Goal: Information Seeking & Learning: Check status

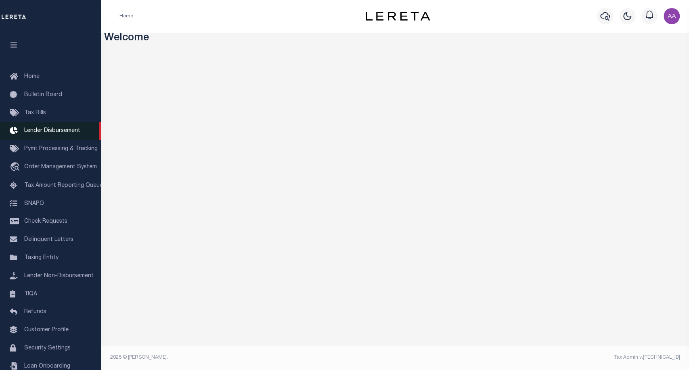
click at [59, 132] on span "Lender Disbursement" at bounding box center [52, 131] width 56 height 6
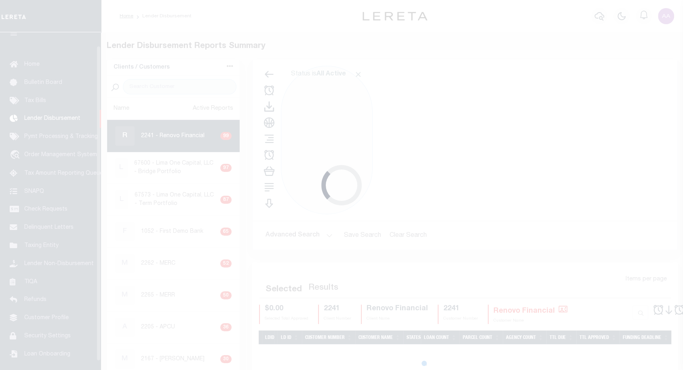
scroll to position [14, 0]
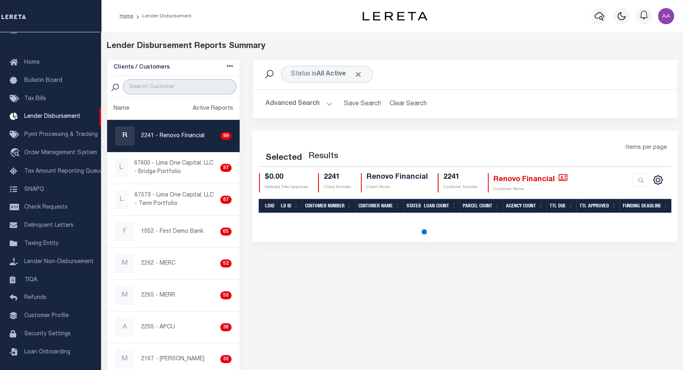
click at [160, 83] on input "search" at bounding box center [180, 86] width 114 height 15
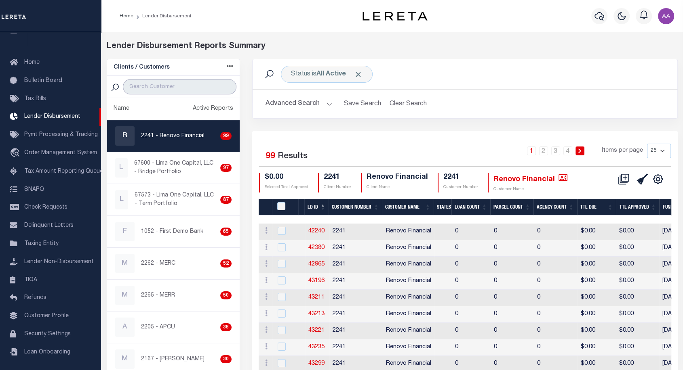
type input "2198"
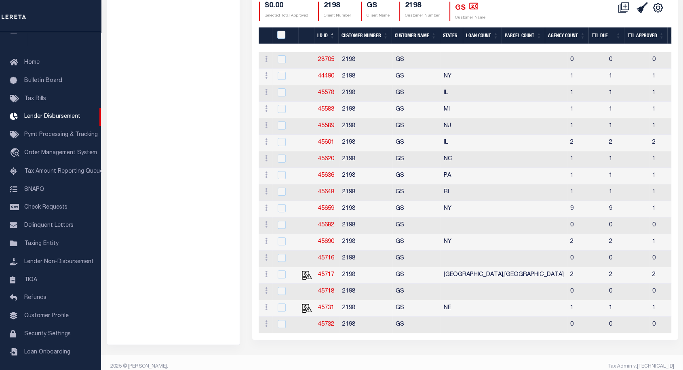
scroll to position [181, 0]
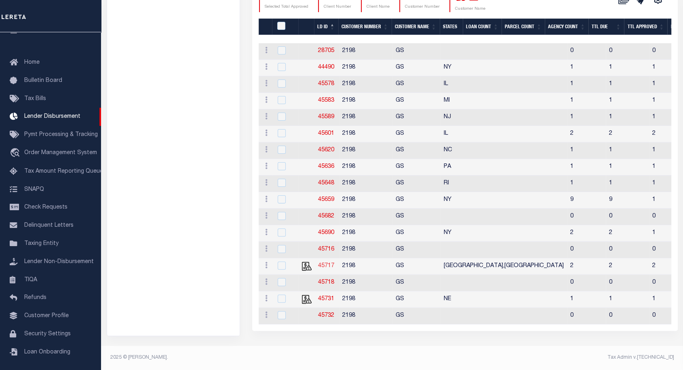
click at [326, 265] on link "45717" at bounding box center [326, 266] width 16 height 6
checkbox input "true"
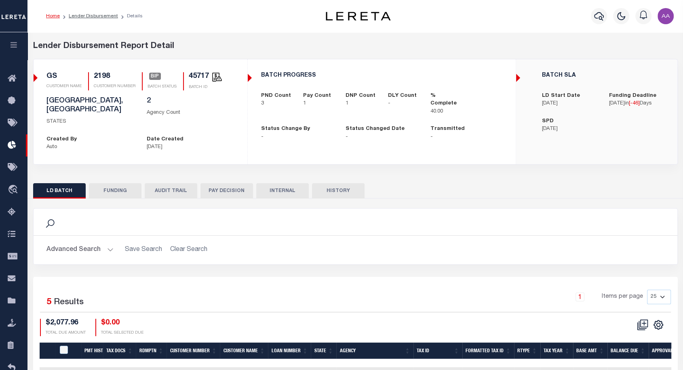
click at [340, 184] on button "HISTORY" at bounding box center [338, 190] width 53 height 15
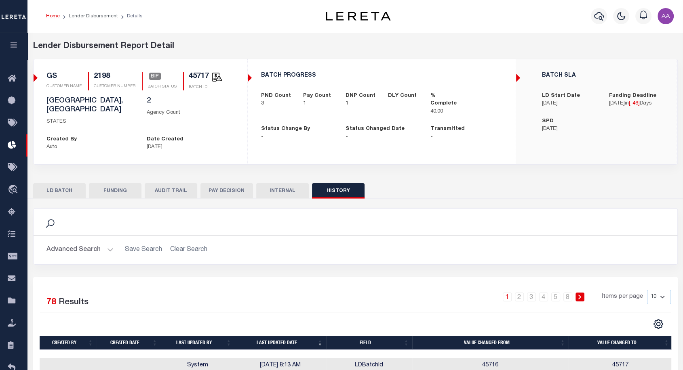
scroll to position [172, 0]
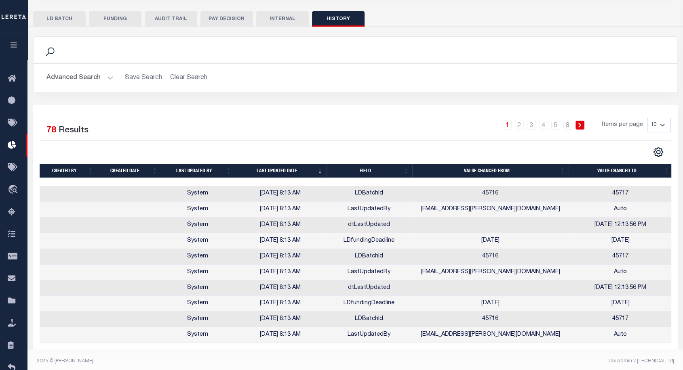
click at [656, 125] on div "1 2 3 4 5 … 8 Items per page 10 25 50 100" at bounding box center [435, 128] width 470 height 21
click at [660, 118] on select "10 25 50 100" at bounding box center [659, 125] width 24 height 15
select select "100"
click at [647, 118] on select "10 25 50 100" at bounding box center [659, 125] width 24 height 15
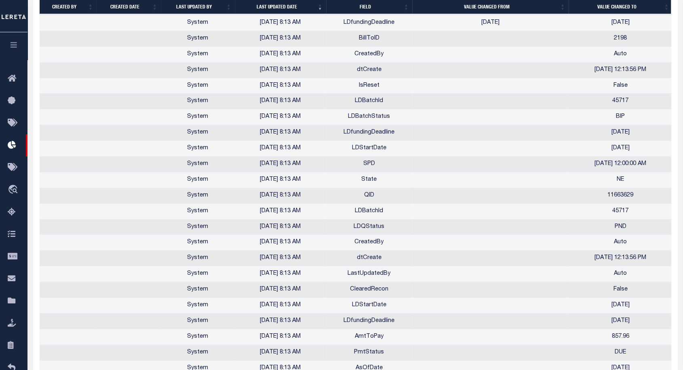
scroll to position [499, 0]
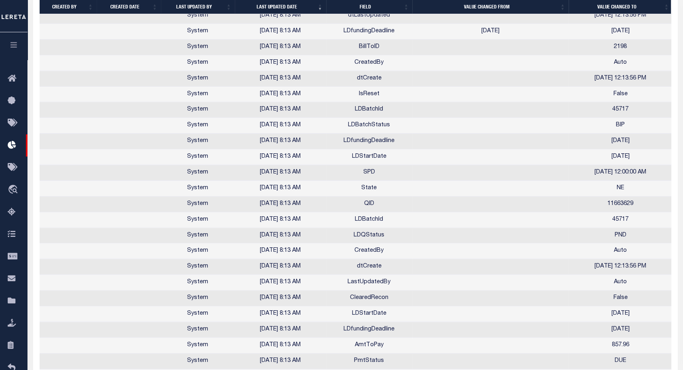
click at [368, 212] on td "LDBatchId" at bounding box center [369, 220] width 86 height 16
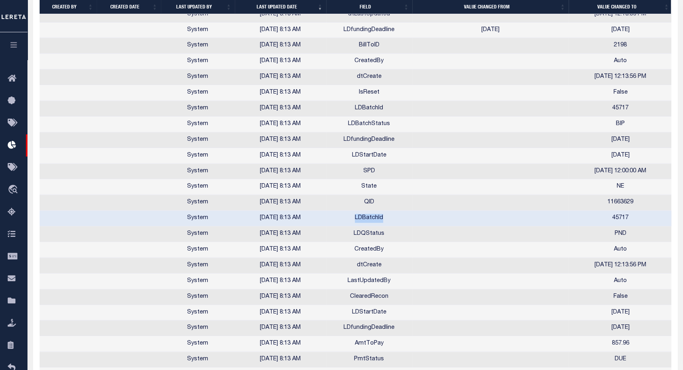
click at [368, 211] on td "LDBatchId" at bounding box center [369, 219] width 86 height 16
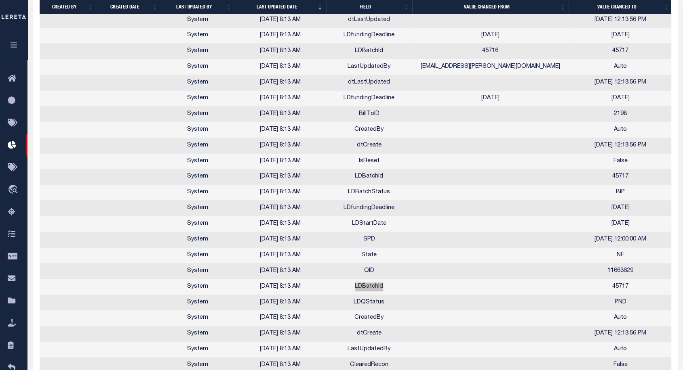
scroll to position [501, 0]
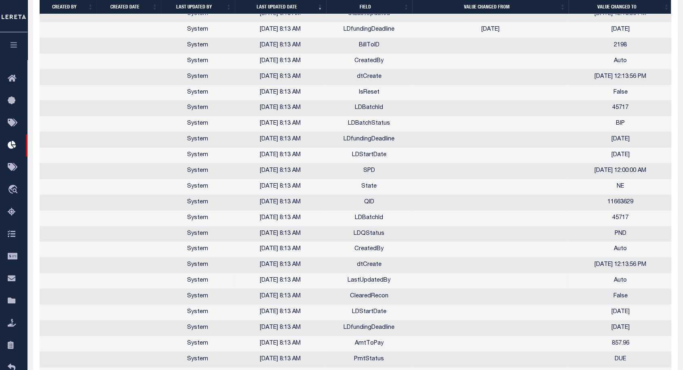
drag, startPoint x: 392, startPoint y: 279, endPoint x: 307, endPoint y: 277, distance: 84.8
click at [307, 277] on td "[DATE] 8:13 AM" at bounding box center [280, 281] width 91 height 16
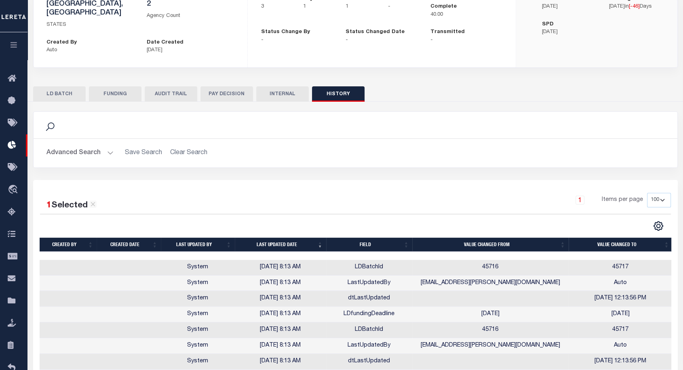
scroll to position [0, 0]
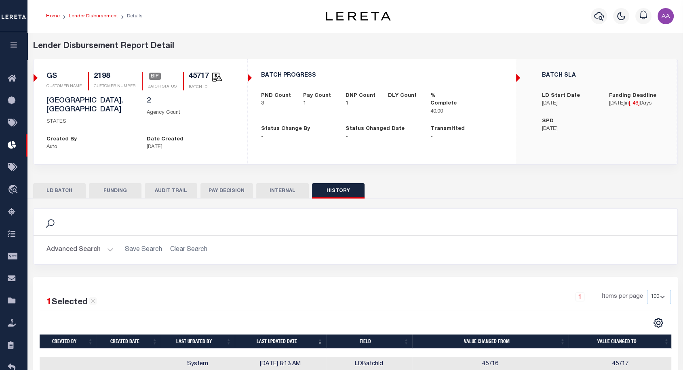
click at [92, 15] on link "Lender Disbursement" at bounding box center [93, 16] width 49 height 5
checkbox input "true"
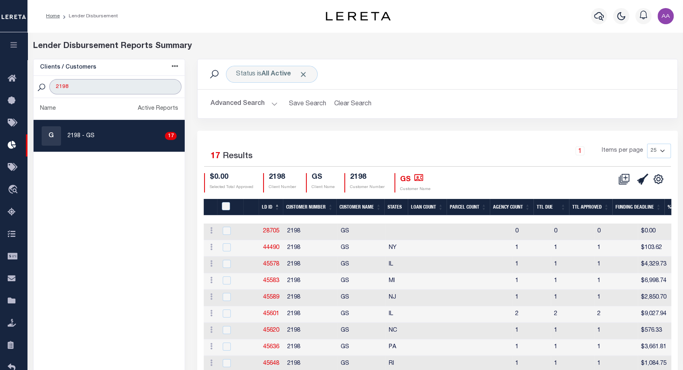
click at [90, 88] on input "2198" at bounding box center [115, 86] width 132 height 15
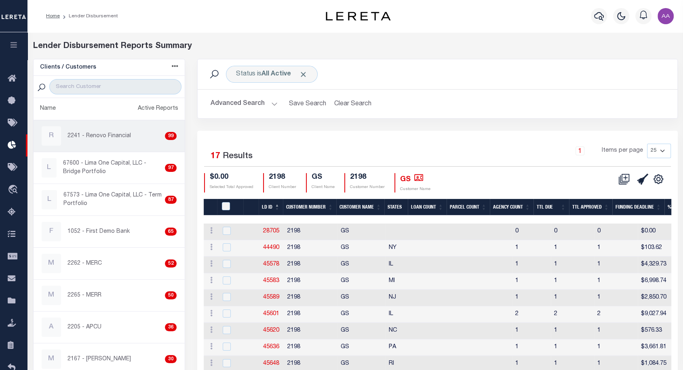
click at [112, 148] on link "R 2241 - Renovo Financial 99" at bounding box center [109, 136] width 151 height 32
checkbox input "true"
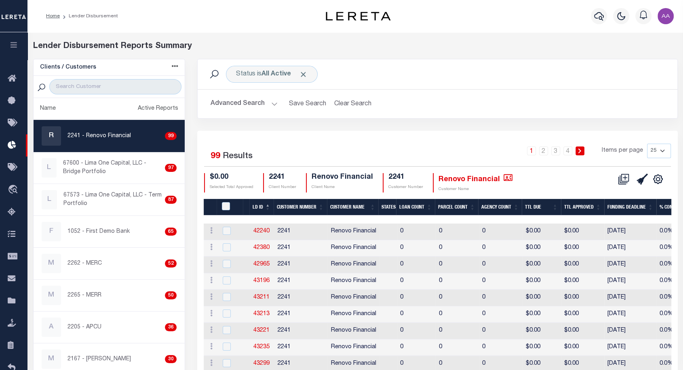
click at [267, 200] on th "LD ID" at bounding box center [261, 207] width 24 height 17
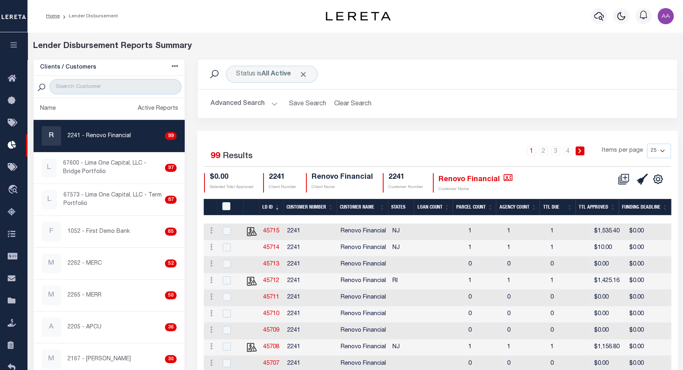
scroll to position [311, 0]
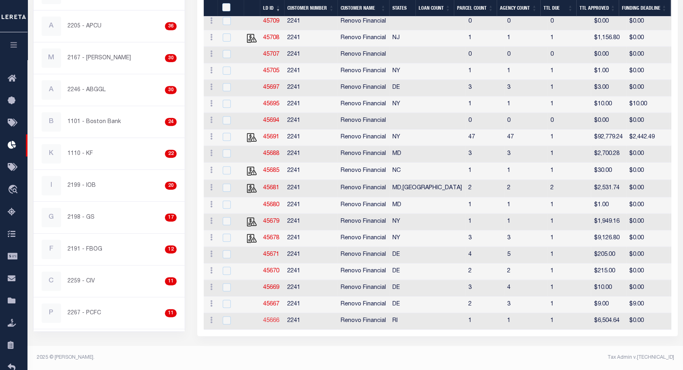
click at [269, 318] on link "45666" at bounding box center [271, 321] width 16 height 6
checkbox input "true"
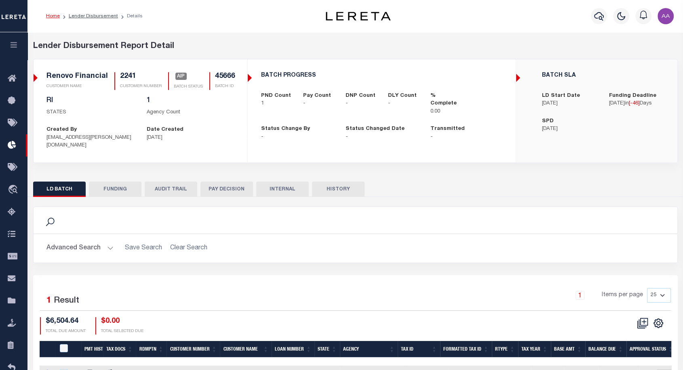
scroll to position [58, 0]
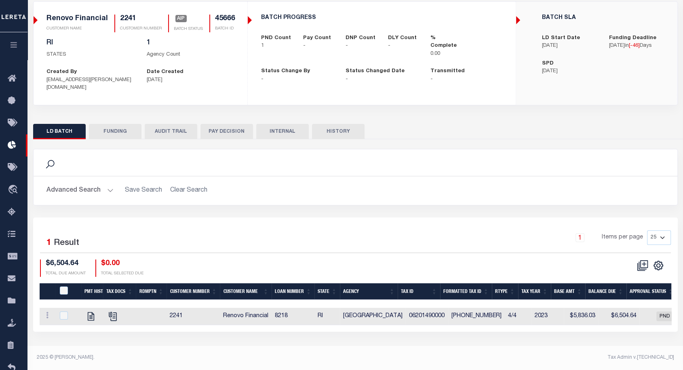
click at [342, 128] on button "HISTORY" at bounding box center [338, 131] width 53 height 15
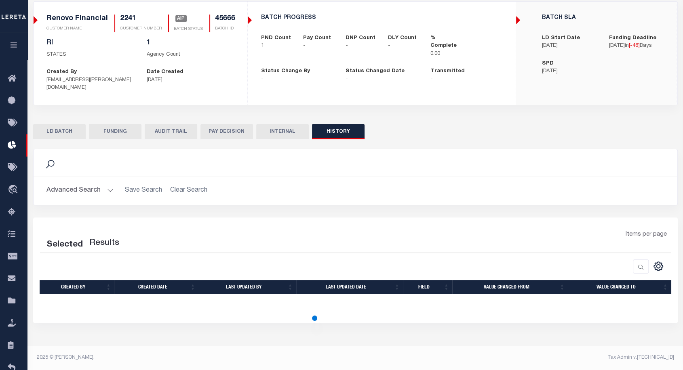
select select "100"
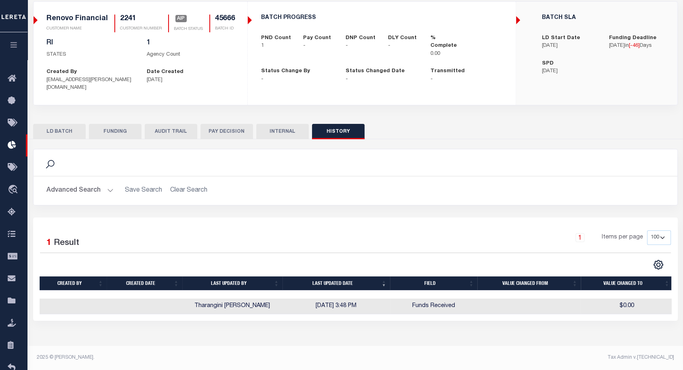
scroll to position [0, 0]
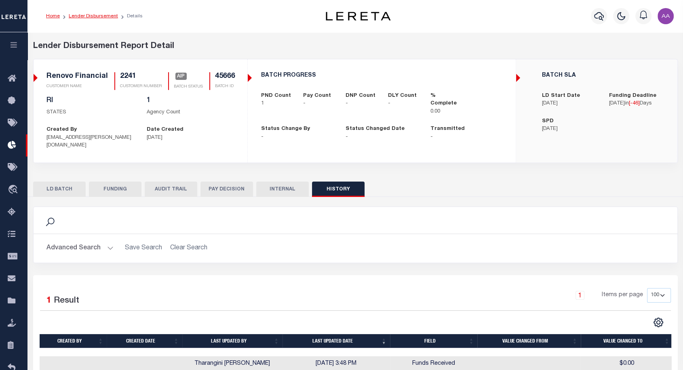
click at [100, 18] on link "Lender Disbursement" at bounding box center [93, 16] width 49 height 5
checkbox input "true"
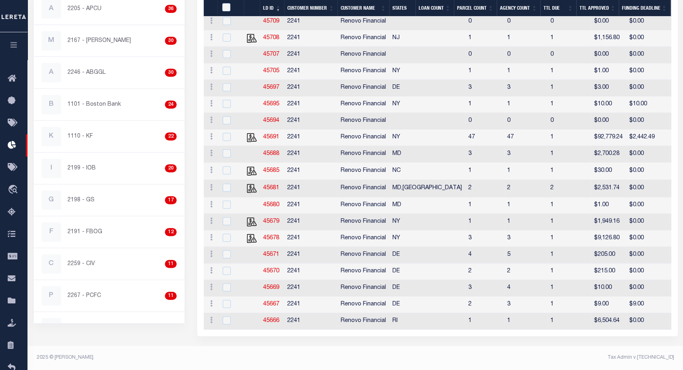
scroll to position [321, 0]
click at [272, 256] on link "45671" at bounding box center [271, 255] width 16 height 6
checkbox input "true"
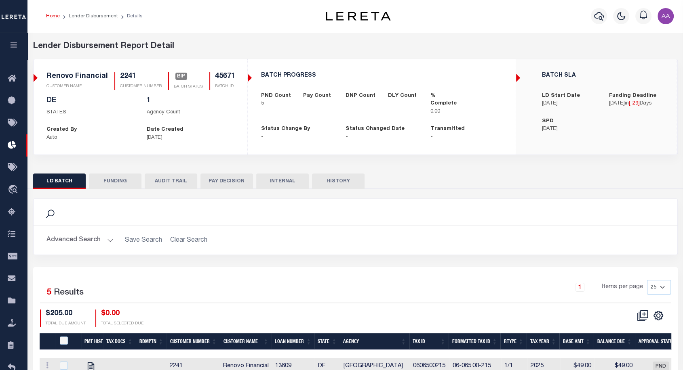
click at [339, 186] on button "HISTORY" at bounding box center [338, 181] width 53 height 15
select select "100"
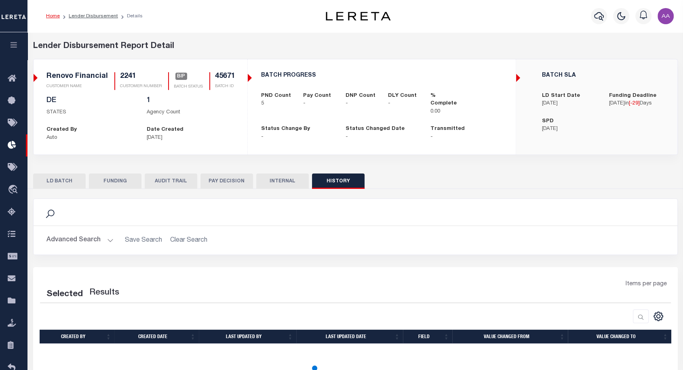
scroll to position [58, 0]
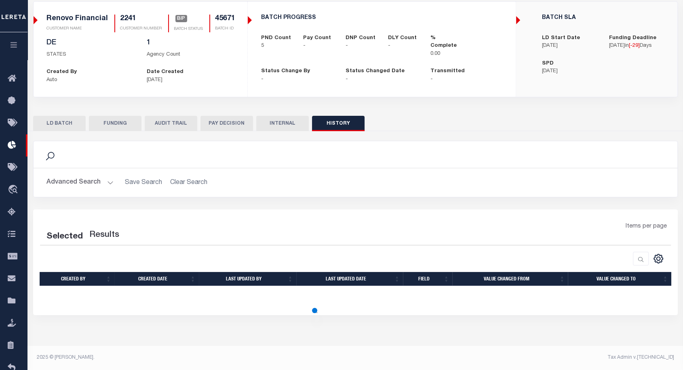
select select "100"
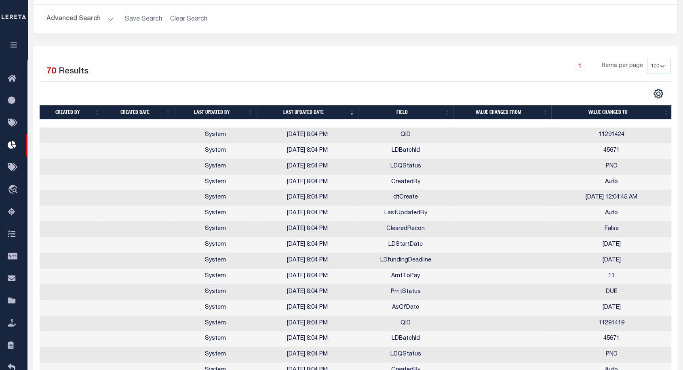
scroll to position [205, 0]
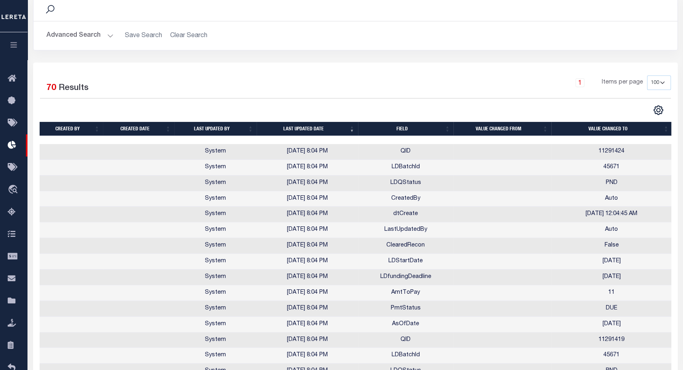
click at [406, 166] on td "LDBatchId" at bounding box center [405, 168] width 95 height 16
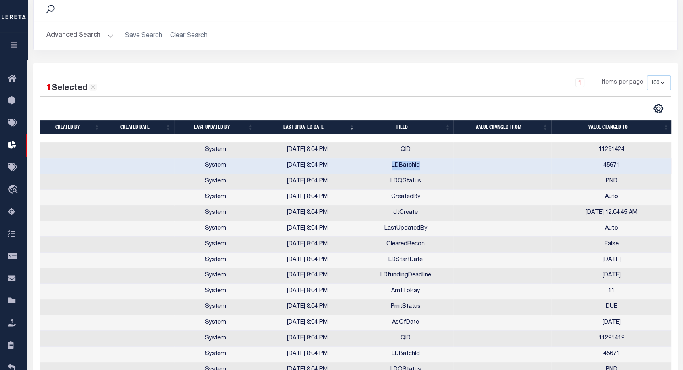
click at [406, 166] on td "LDBatchId" at bounding box center [405, 166] width 95 height 16
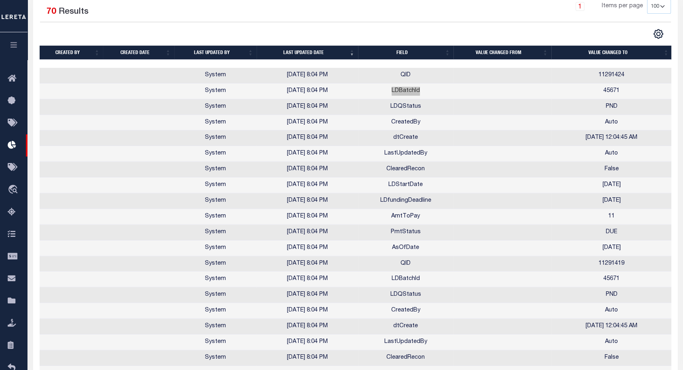
scroll to position [171, 0]
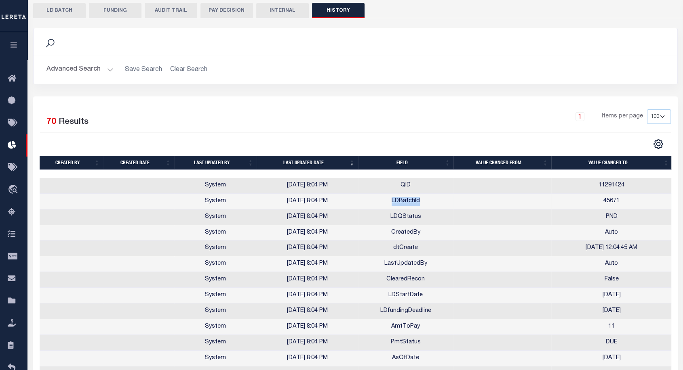
click at [406, 197] on td "LDBatchId" at bounding box center [405, 202] width 95 height 16
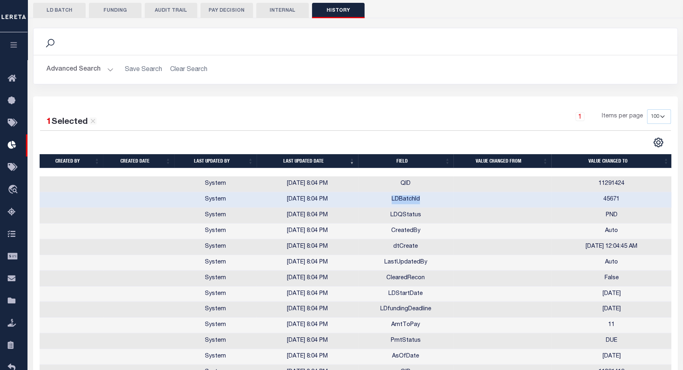
click at [406, 197] on td "LDBatchId" at bounding box center [405, 200] width 95 height 16
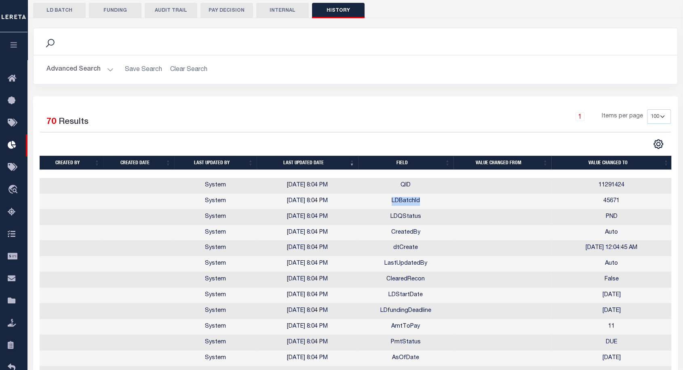
click at [401, 202] on td "LDBatchId" at bounding box center [405, 202] width 95 height 16
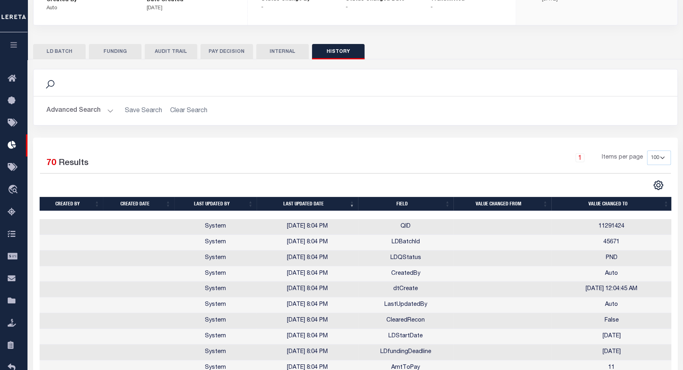
scroll to position [0, 0]
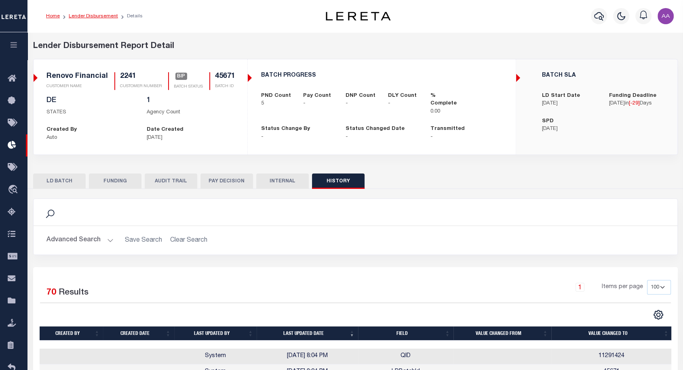
click at [103, 18] on link "Lender Disbursement" at bounding box center [93, 16] width 49 height 5
checkbox input "true"
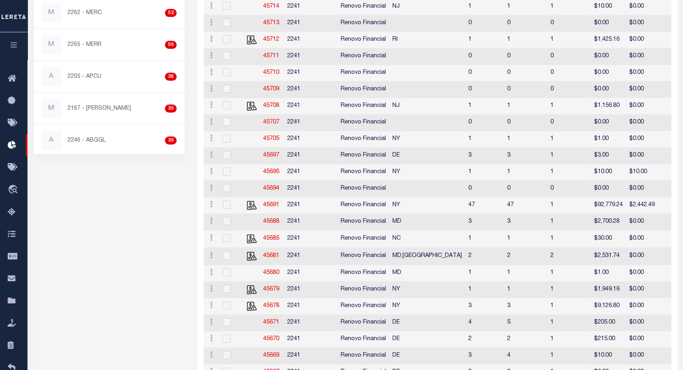
scroll to position [61, 0]
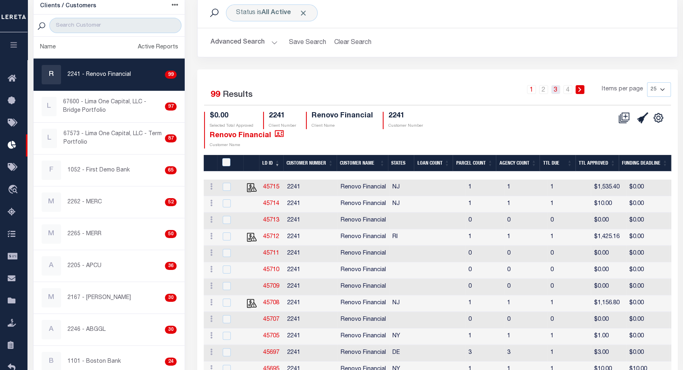
click at [559, 88] on link "3" at bounding box center [555, 89] width 9 height 9
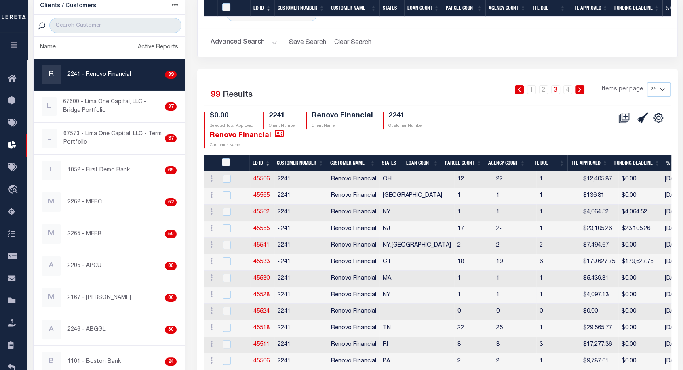
scroll to position [321, 0]
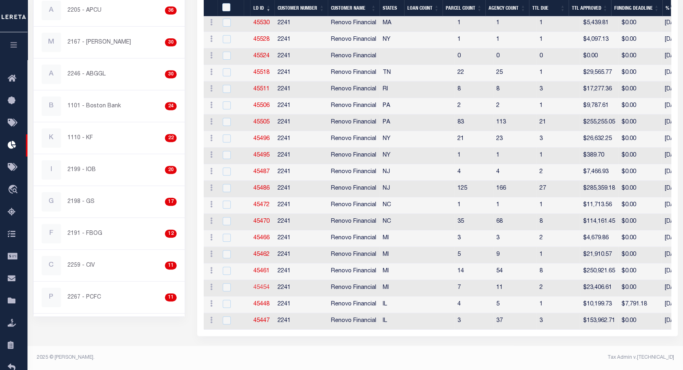
click at [263, 285] on link "45454" at bounding box center [261, 288] width 16 height 6
checkbox input "true"
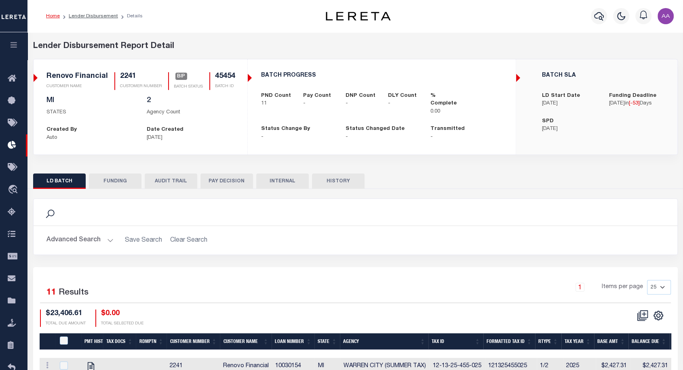
click at [334, 185] on button "HISTORY" at bounding box center [338, 181] width 53 height 15
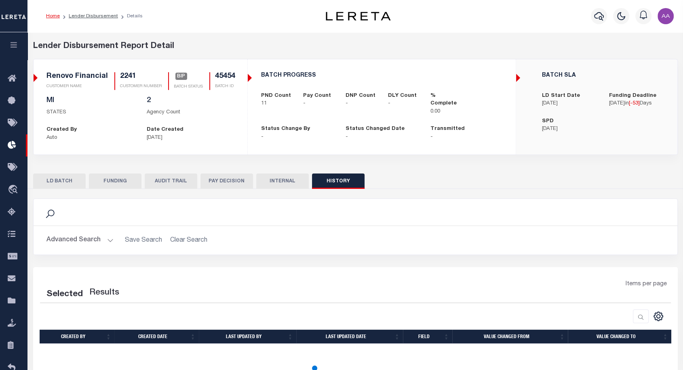
scroll to position [58, 0]
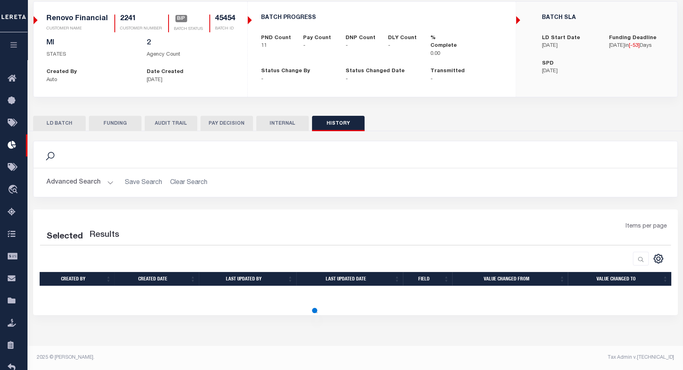
select select "100"
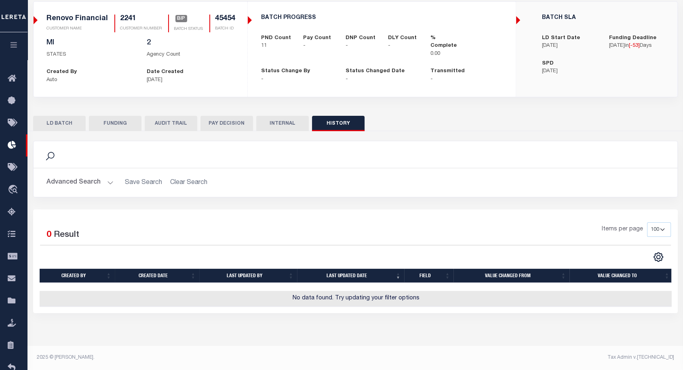
scroll to position [0, 0]
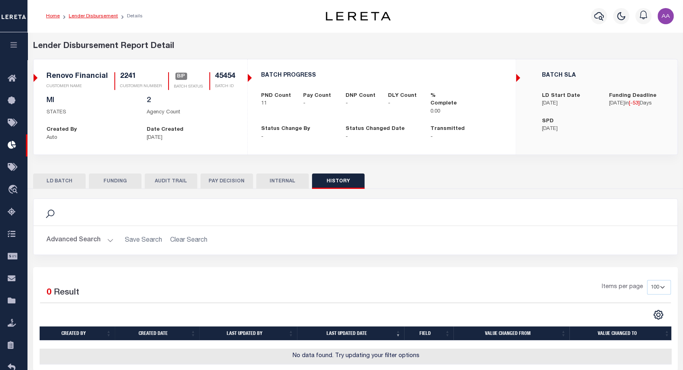
click at [96, 14] on link "Lender Disbursement" at bounding box center [93, 16] width 49 height 5
checkbox input "true"
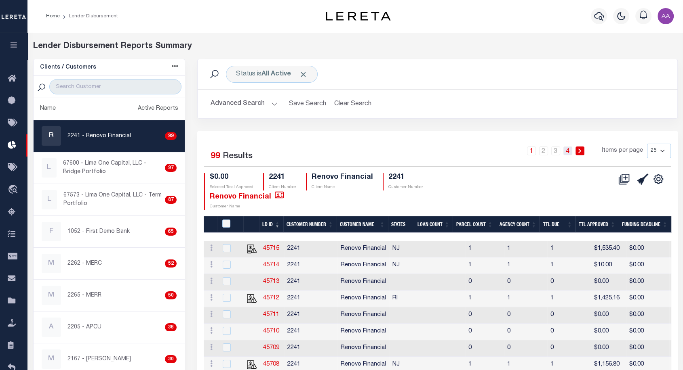
click at [567, 155] on link "4" at bounding box center [567, 151] width 9 height 9
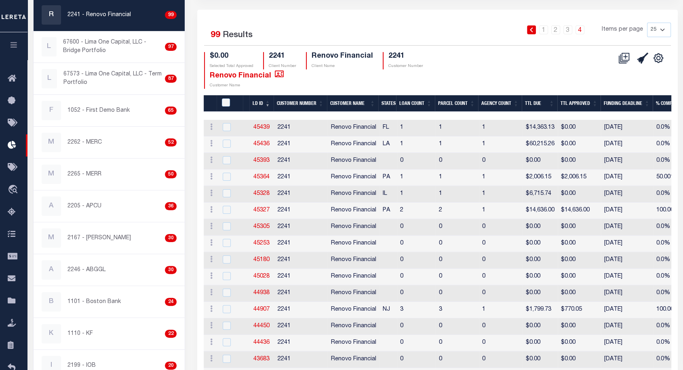
scroll to position [190, 0]
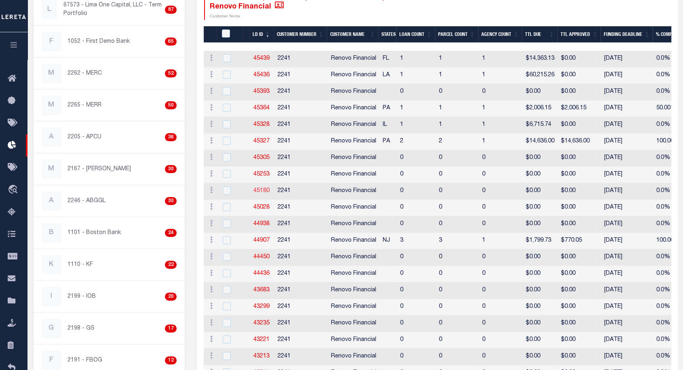
click at [267, 191] on link "45180" at bounding box center [261, 191] width 16 height 6
checkbox input "true"
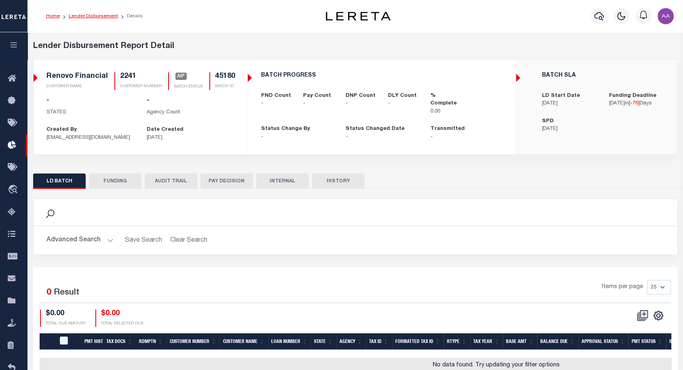
click at [94, 17] on link "Lender Disbursement" at bounding box center [93, 16] width 49 height 5
checkbox input "true"
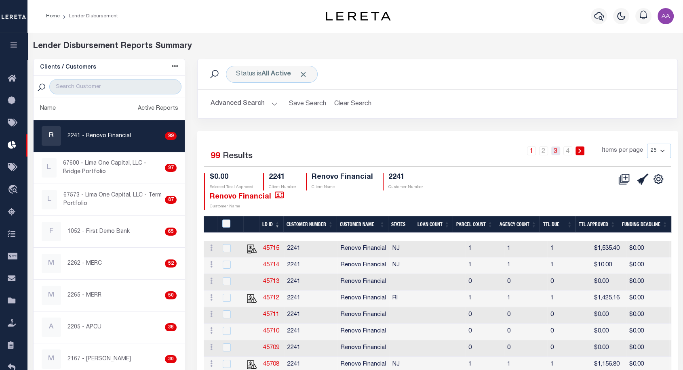
click at [560, 152] on link "3" at bounding box center [555, 151] width 9 height 9
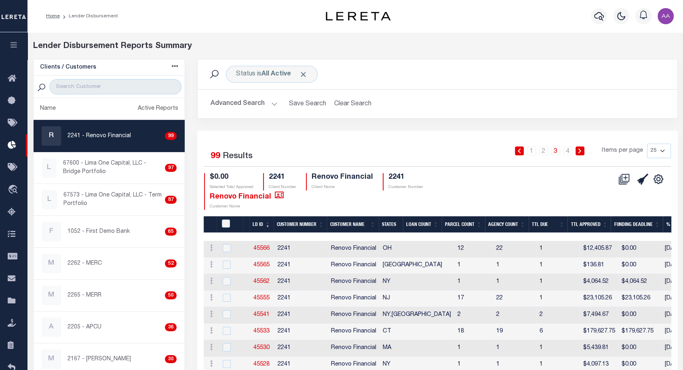
scroll to position [103, 0]
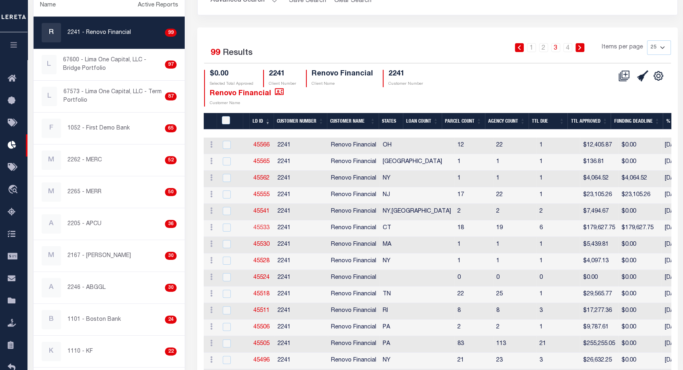
click at [260, 228] on link "45533" at bounding box center [261, 228] width 16 height 6
checkbox input "true"
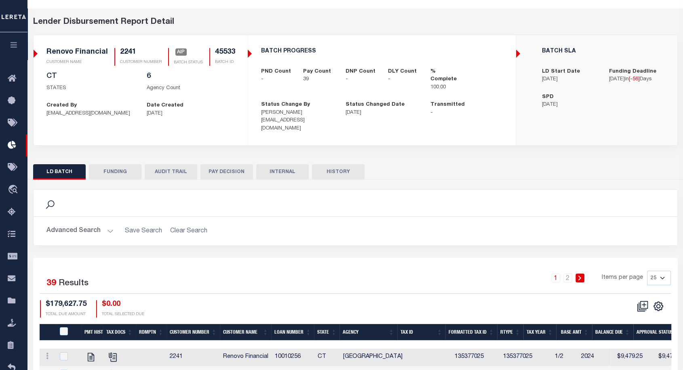
scroll to position [21, 0]
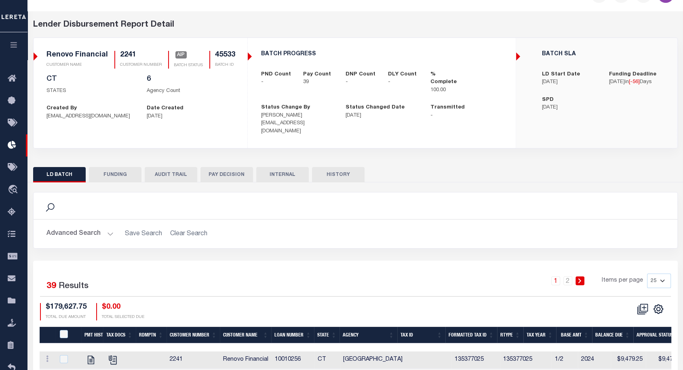
click at [355, 167] on button "HISTORY" at bounding box center [338, 174] width 53 height 15
select select "100"
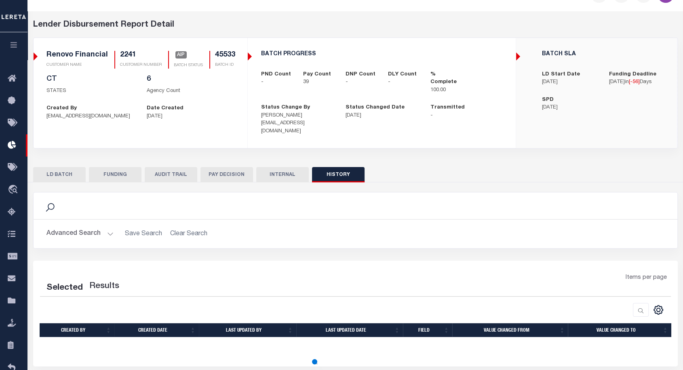
select select "100"
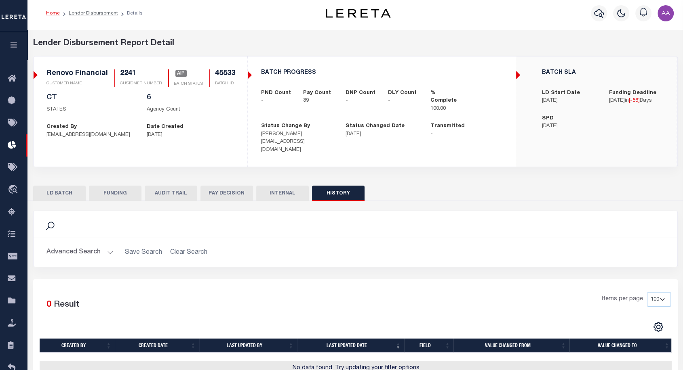
scroll to position [0, 0]
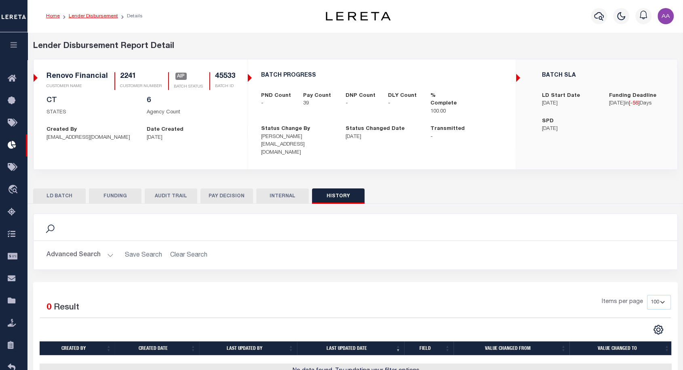
click at [96, 14] on link "Lender Disbursement" at bounding box center [93, 16] width 49 height 5
checkbox input "true"
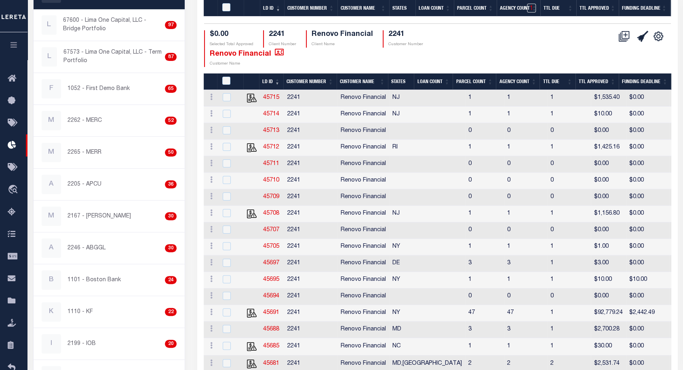
scroll to position [320, 0]
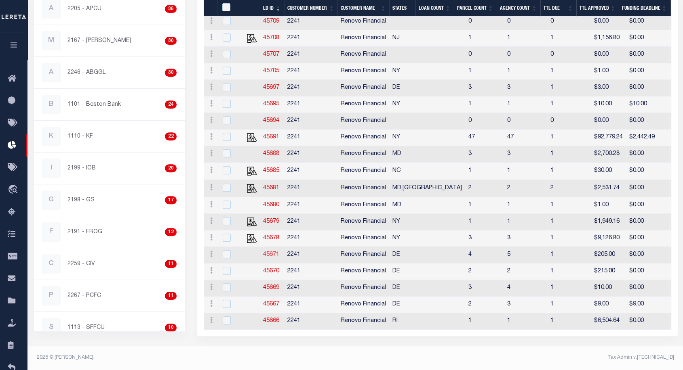
click at [270, 258] on link "45671" at bounding box center [271, 255] width 16 height 6
checkbox input "true"
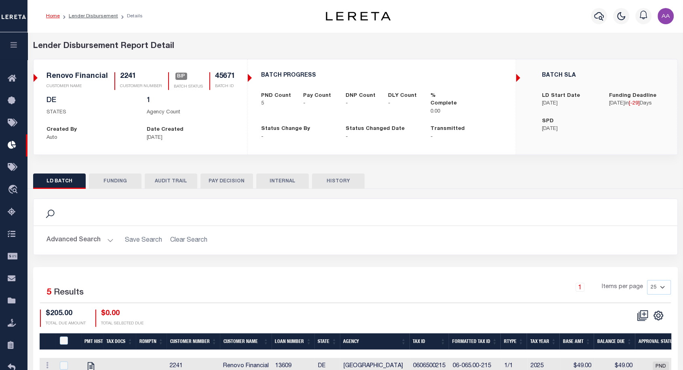
drag, startPoint x: 143, startPoint y: 139, endPoint x: 182, endPoint y: 138, distance: 39.2
click at [182, 138] on div "Date Created [DATE]" at bounding box center [190, 134] width 100 height 16
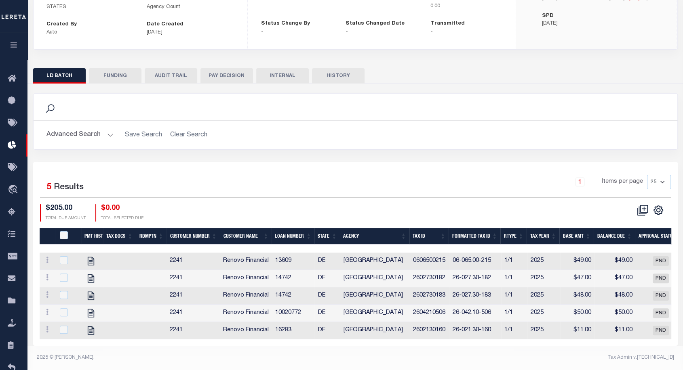
click at [342, 74] on button "HISTORY" at bounding box center [338, 75] width 53 height 15
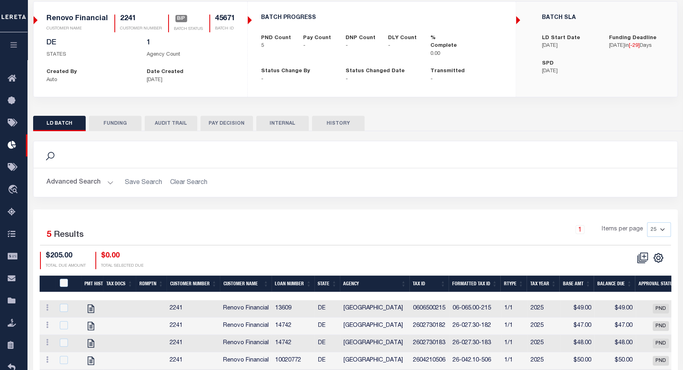
select select "100"
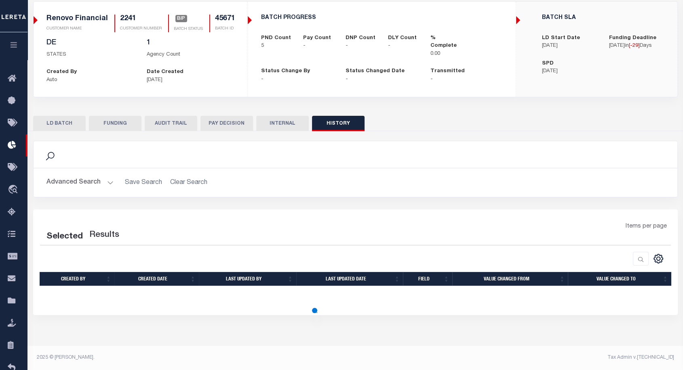
select select "100"
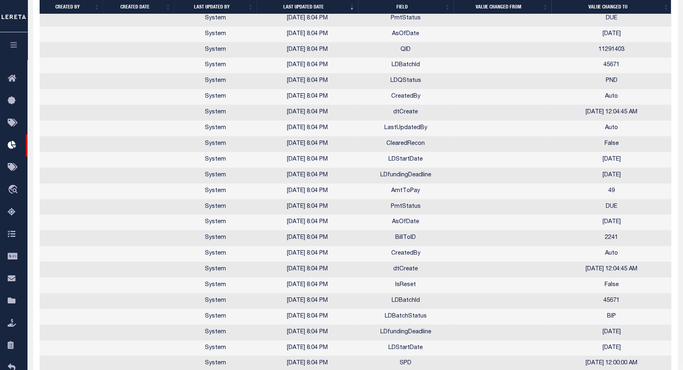
scroll to position [1070, 0]
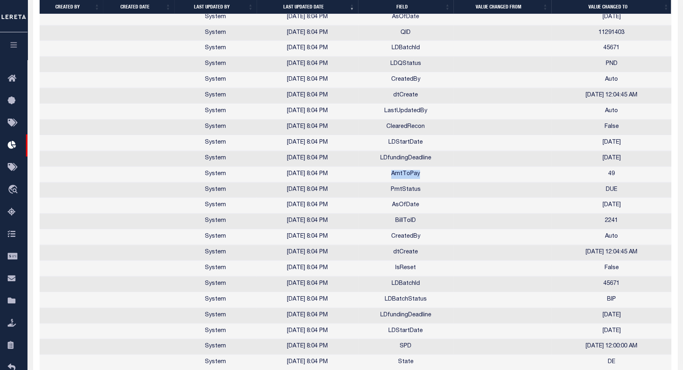
drag, startPoint x: 392, startPoint y: 169, endPoint x: 421, endPoint y: 172, distance: 29.2
click at [421, 172] on td "AmtToPay" at bounding box center [405, 175] width 95 height 16
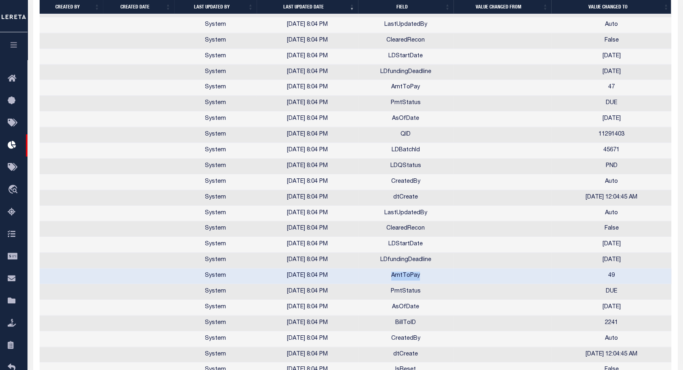
scroll to position [1056, 0]
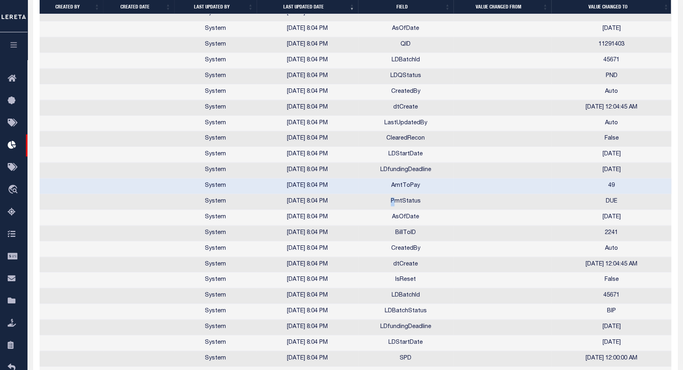
drag, startPoint x: 388, startPoint y: 198, endPoint x: 410, endPoint y: 198, distance: 22.6
click at [410, 198] on td "PmtStatus" at bounding box center [405, 202] width 95 height 16
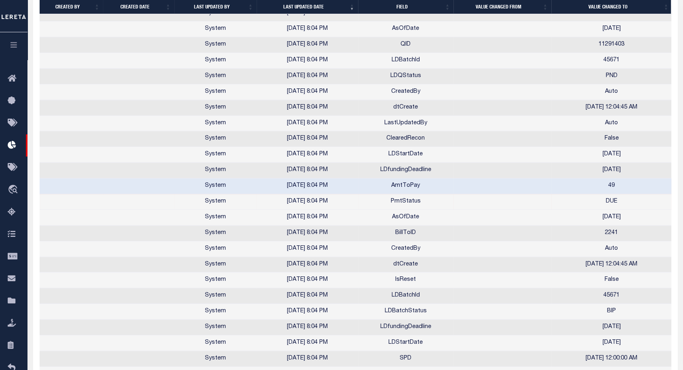
click at [402, 184] on td "AmtToPay" at bounding box center [405, 187] width 95 height 16
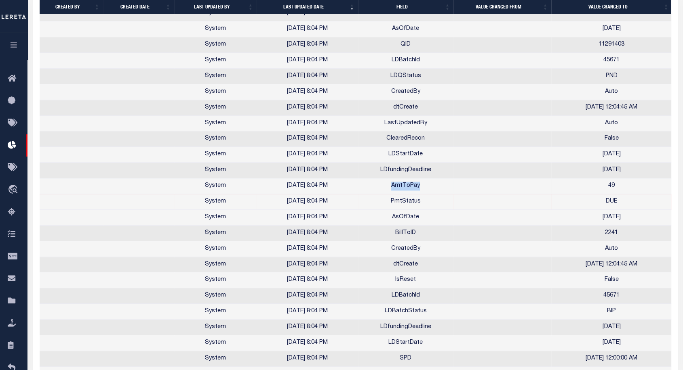
click at [402, 184] on td "AmtToPay" at bounding box center [405, 187] width 95 height 16
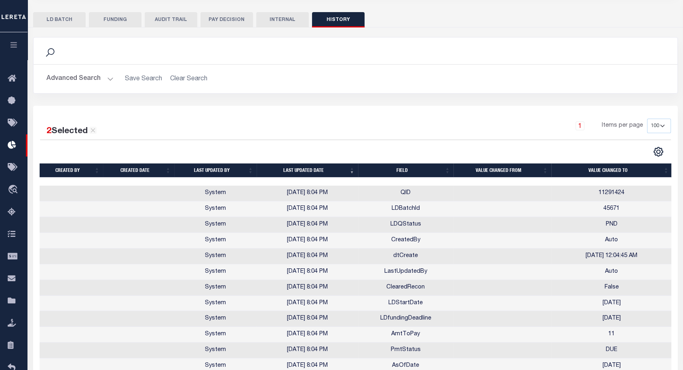
scroll to position [137, 0]
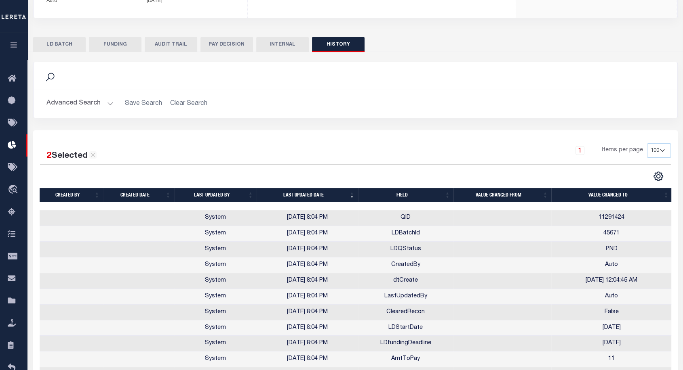
click at [73, 43] on button "LD BATCH" at bounding box center [59, 44] width 53 height 15
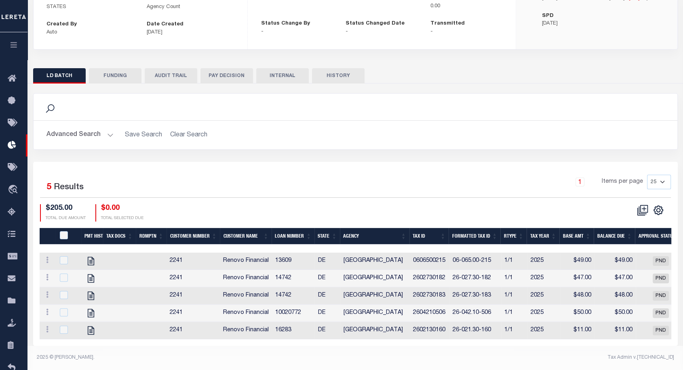
click at [342, 68] on button "HISTORY" at bounding box center [338, 75] width 53 height 15
select select "100"
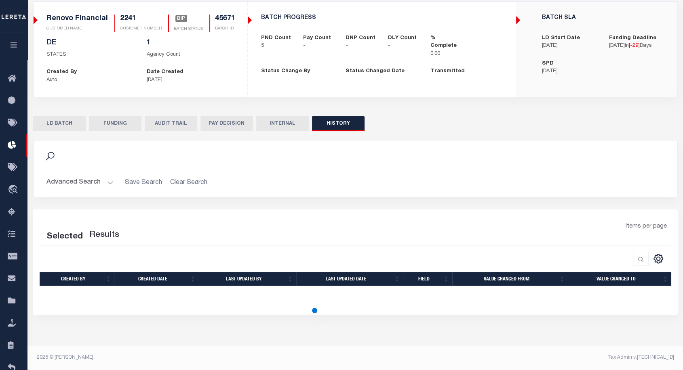
scroll to position [58, 0]
select select "100"
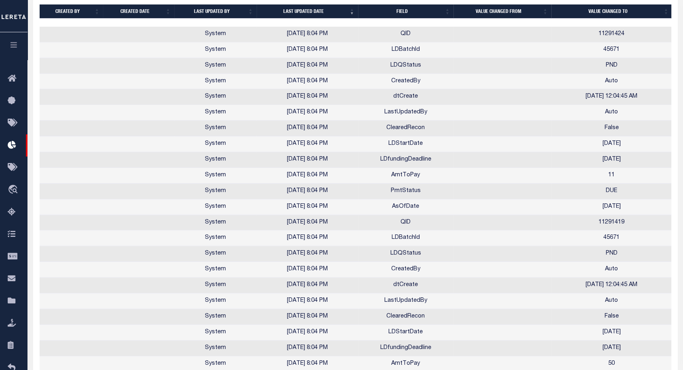
scroll to position [494, 0]
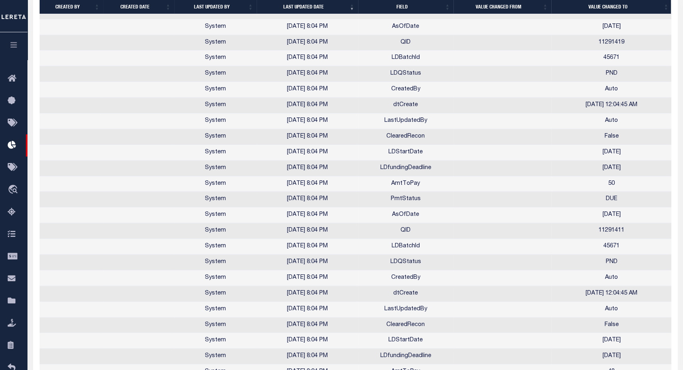
drag, startPoint x: 385, startPoint y: 208, endPoint x: 414, endPoint y: 244, distance: 46.6
click at [414, 244] on td "LDBatchId" at bounding box center [405, 247] width 95 height 16
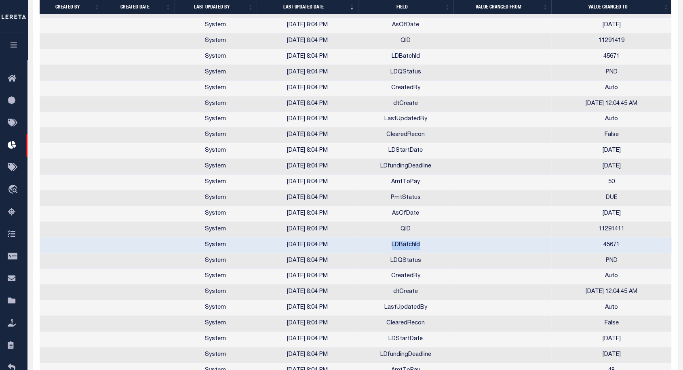
click at [414, 244] on td "LDBatchId" at bounding box center [405, 246] width 95 height 16
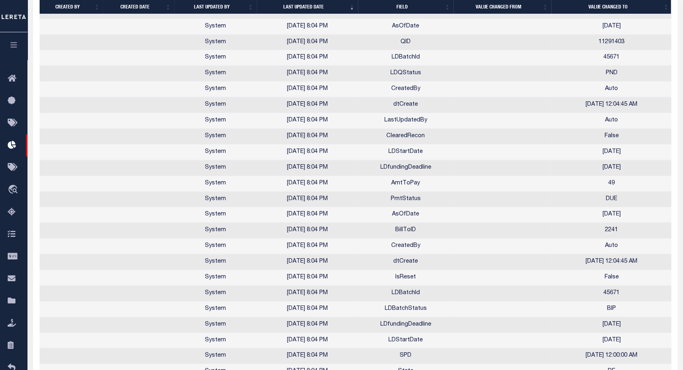
scroll to position [1061, 0]
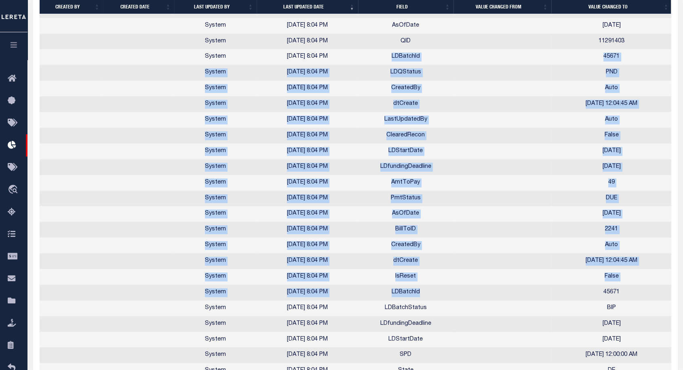
drag, startPoint x: 385, startPoint y: 58, endPoint x: 425, endPoint y: 305, distance: 250.1
click at [434, 287] on td "LDBatchId" at bounding box center [405, 293] width 95 height 16
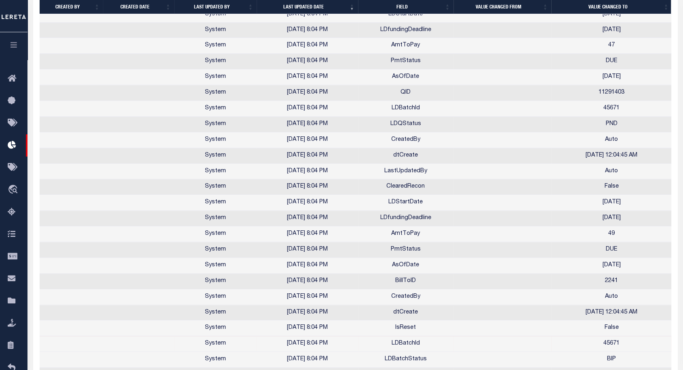
scroll to position [879, 0]
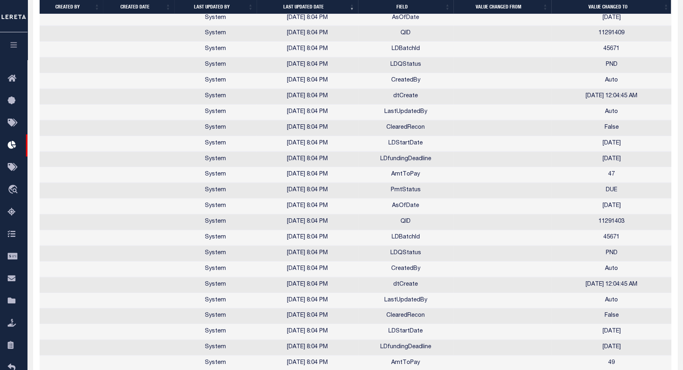
click at [460, 242] on td at bounding box center [502, 238] width 98 height 16
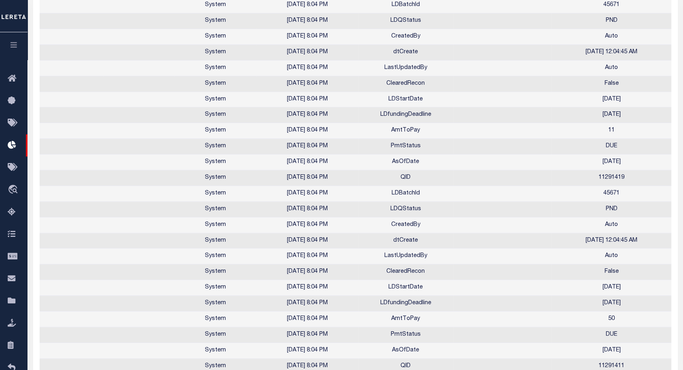
scroll to position [267, 0]
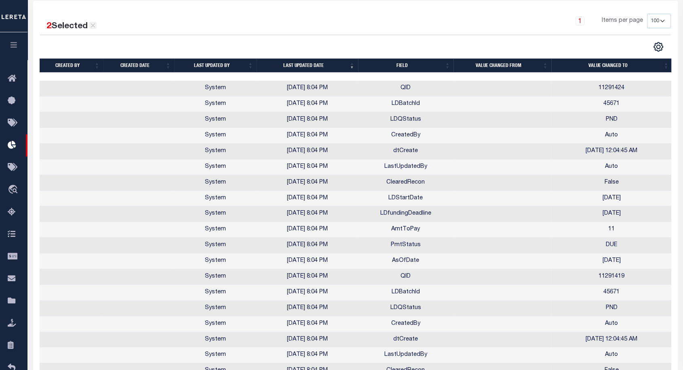
click at [95, 27] on icon at bounding box center [92, 25] width 7 height 7
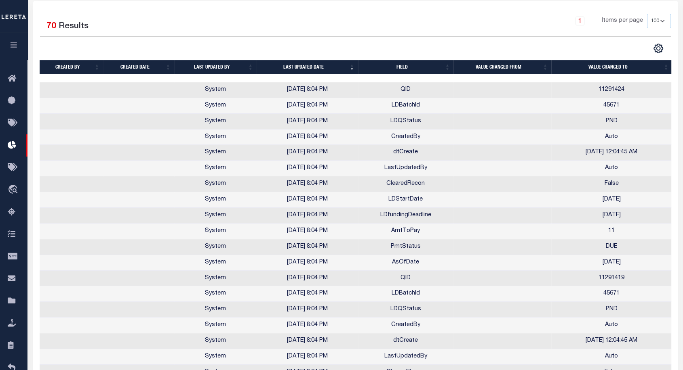
click at [384, 369] on td "ClearedRecon" at bounding box center [405, 373] width 95 height 16
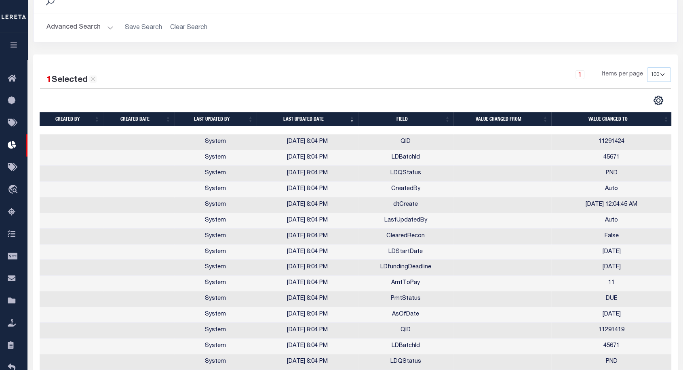
scroll to position [0, 0]
